Goal: Information Seeking & Learning: Find specific page/section

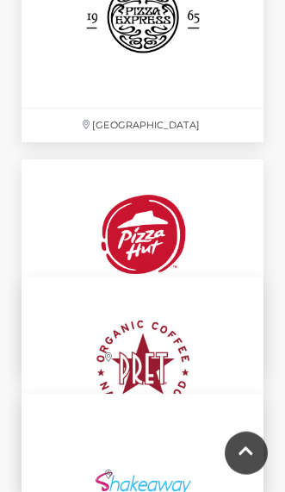
scroll to position [5834, 0]
click at [182, 246] on img at bounding box center [143, 249] width 181 height 181
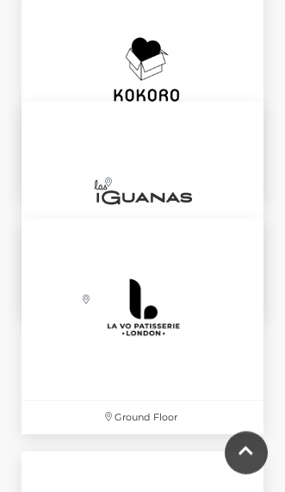
scroll to position [4842, 0]
click at [207, 207] on img at bounding box center [143, 192] width 181 height 181
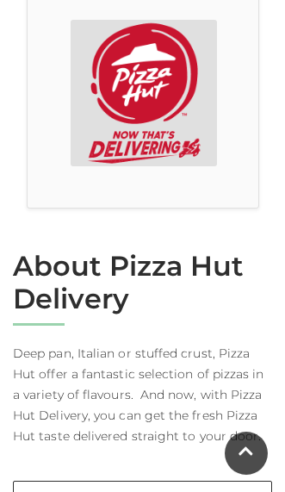
scroll to position [520, 0]
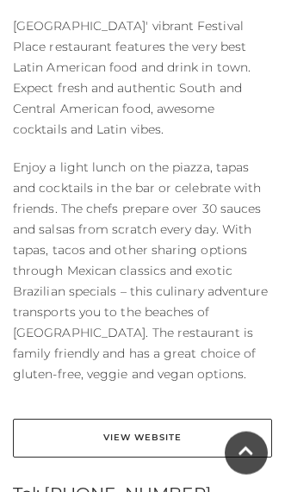
scroll to position [852, 0]
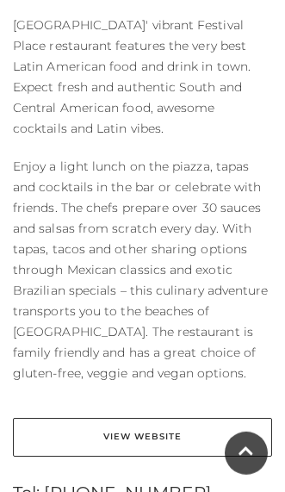
click at [152, 435] on link "View Website" at bounding box center [142, 437] width 259 height 39
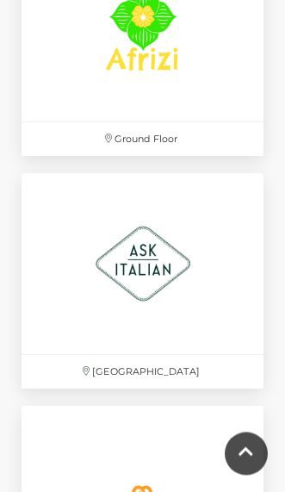
scroll to position [1384, 0]
click at [159, 269] on img at bounding box center [143, 263] width 181 height 181
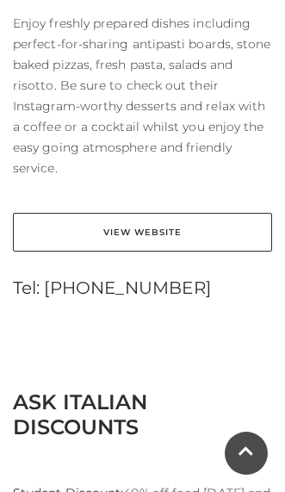
scroll to position [1000, 0]
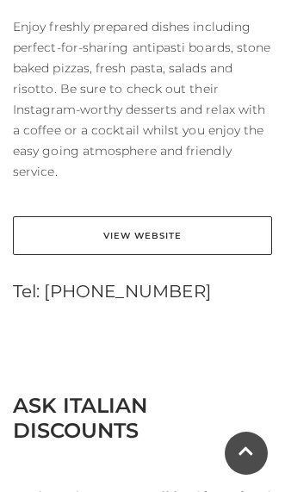
click at [222, 243] on link "View Website" at bounding box center [142, 235] width 259 height 39
